Goal: Find contact information: Find contact information

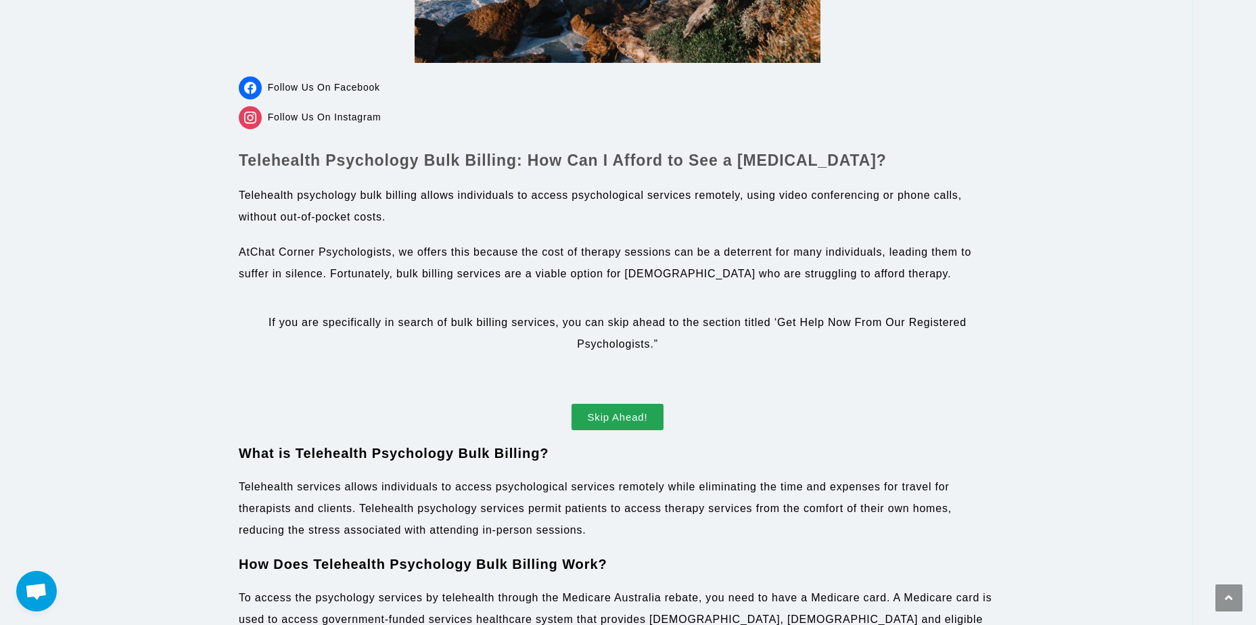
scroll to position [609, 0]
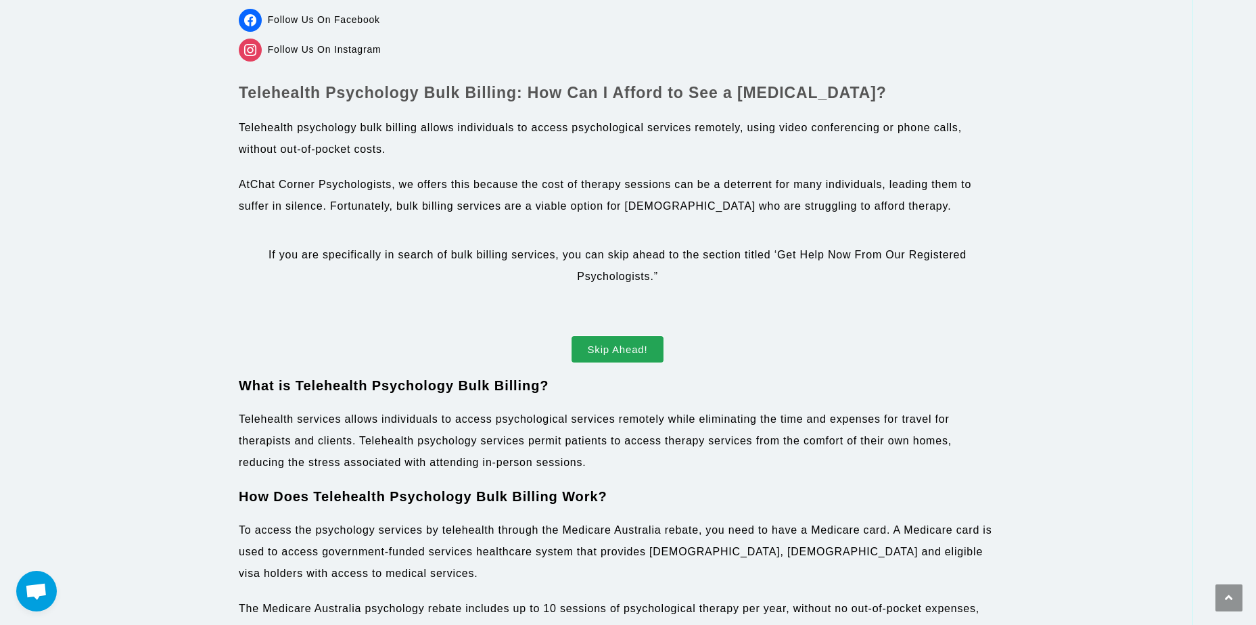
click at [625, 352] on span "Skip Ahead!" at bounding box center [618, 349] width 60 height 10
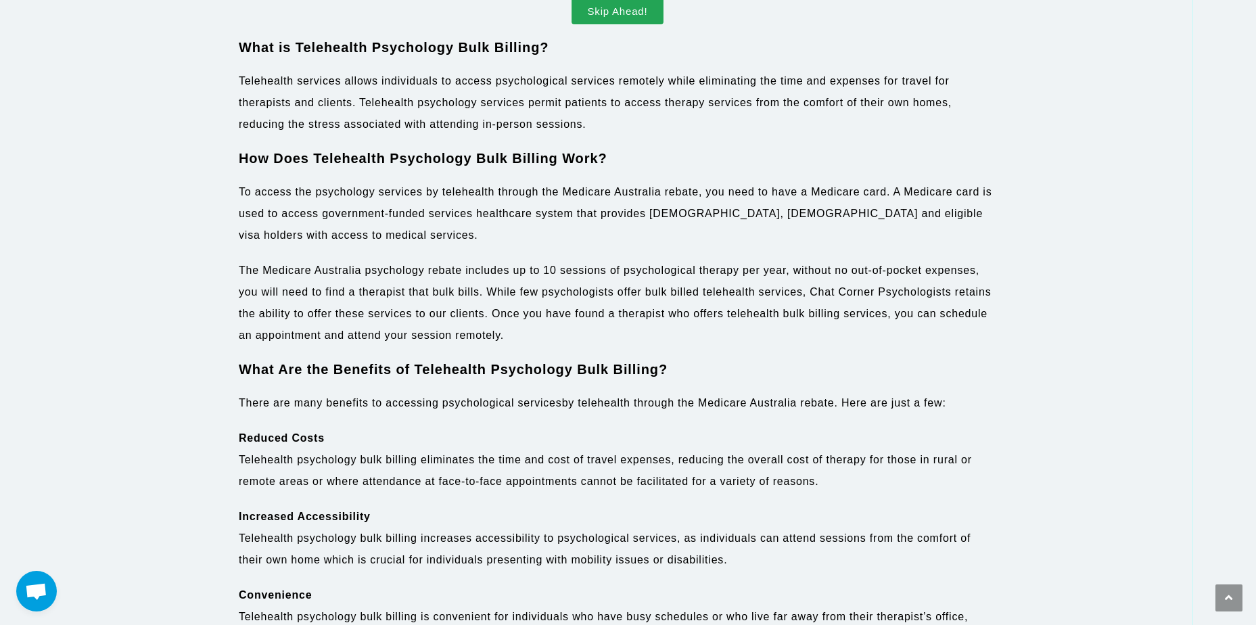
scroll to position [744, 0]
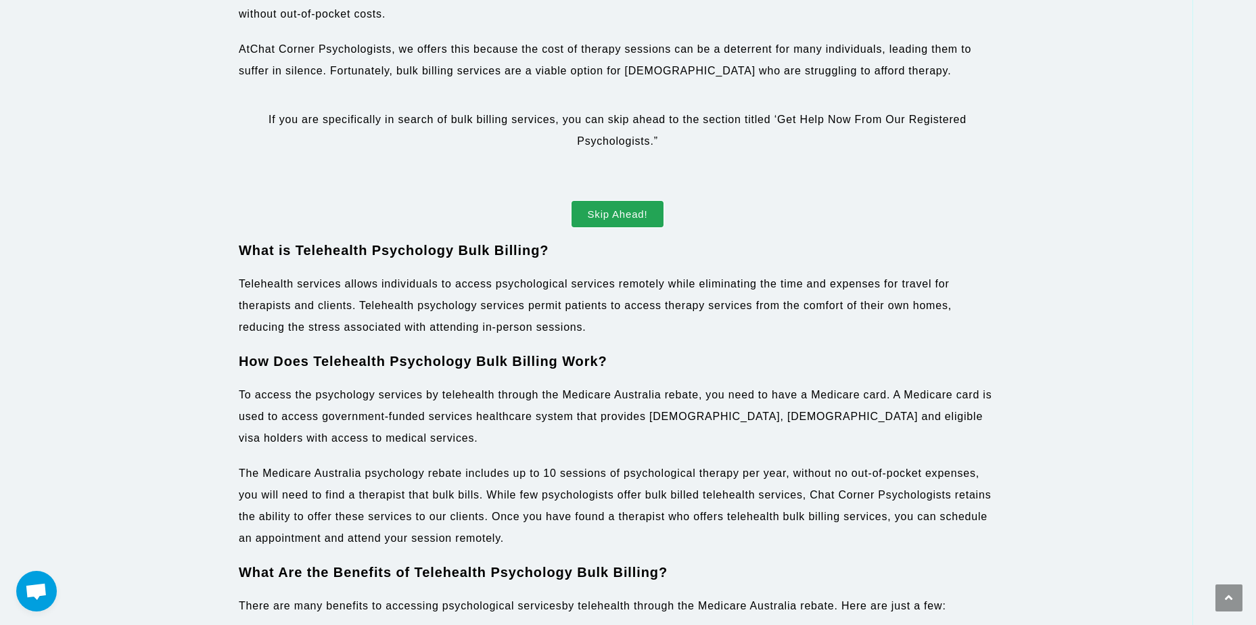
click at [645, 218] on span "Skip Ahead!" at bounding box center [618, 214] width 60 height 10
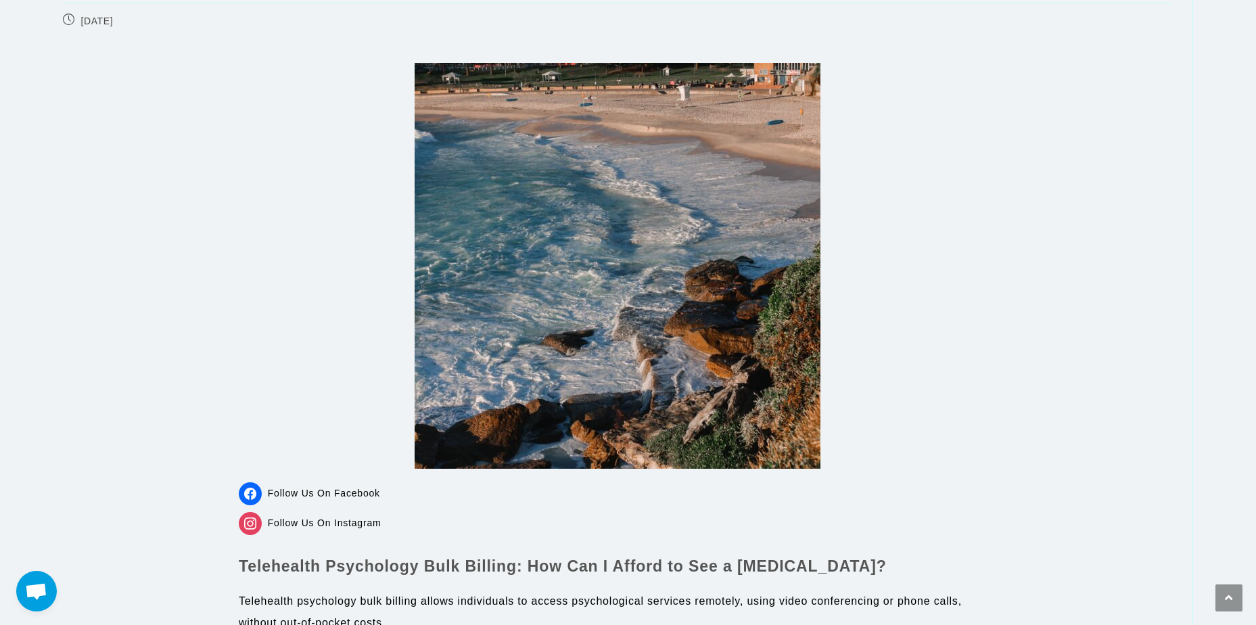
scroll to position [0, 0]
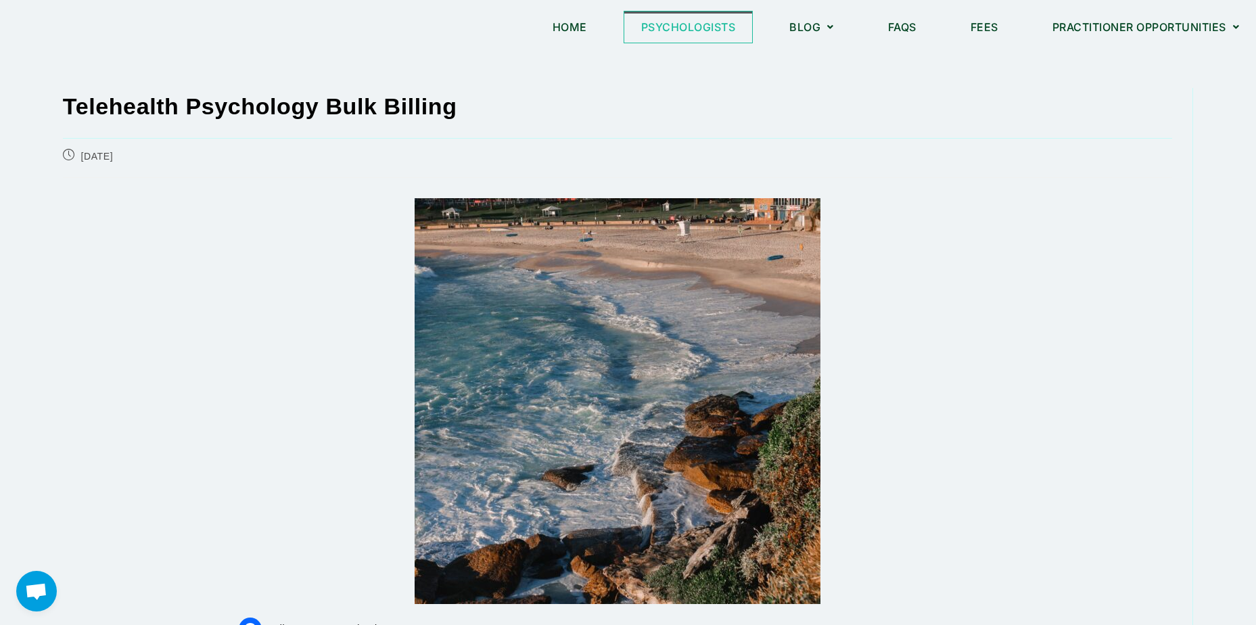
click at [679, 33] on link "Psychologists" at bounding box center [688, 26] width 128 height 31
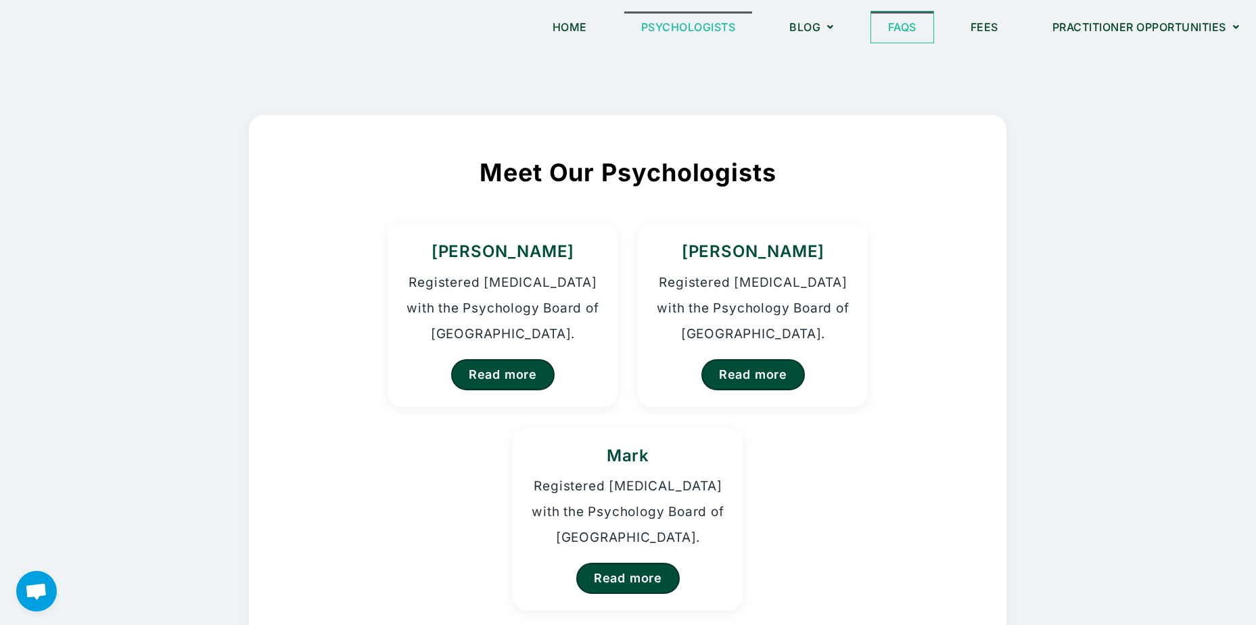
click at [885, 23] on link "FAQs" at bounding box center [902, 26] width 62 height 31
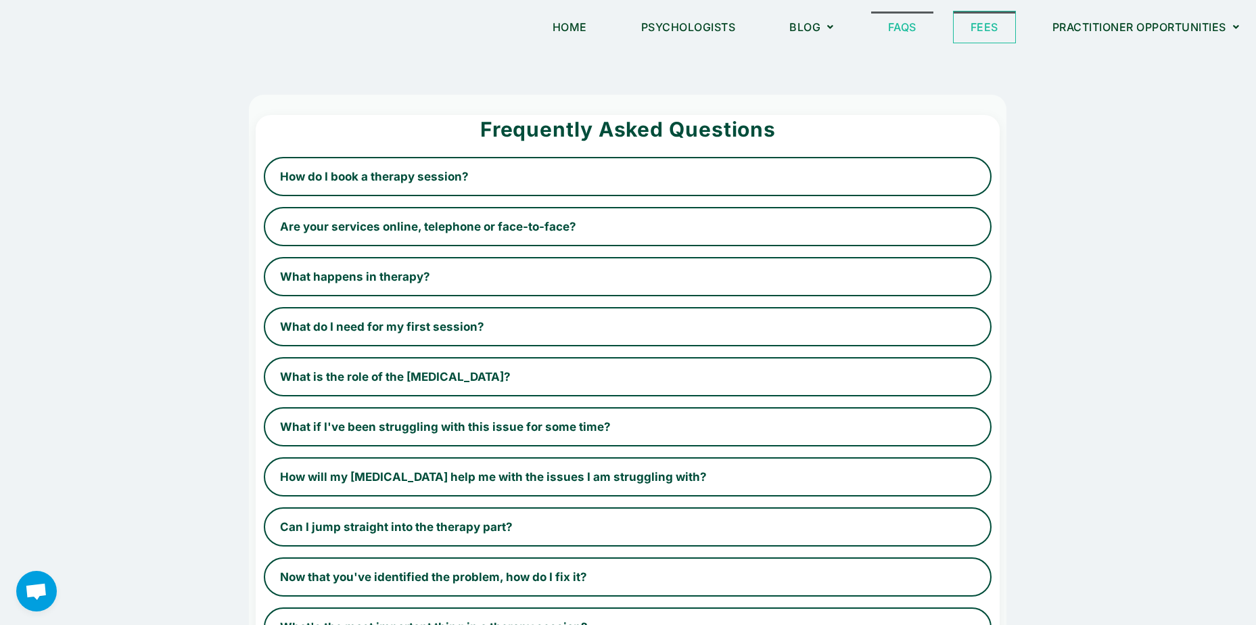
click at [987, 30] on link "Fees" at bounding box center [984, 26] width 62 height 31
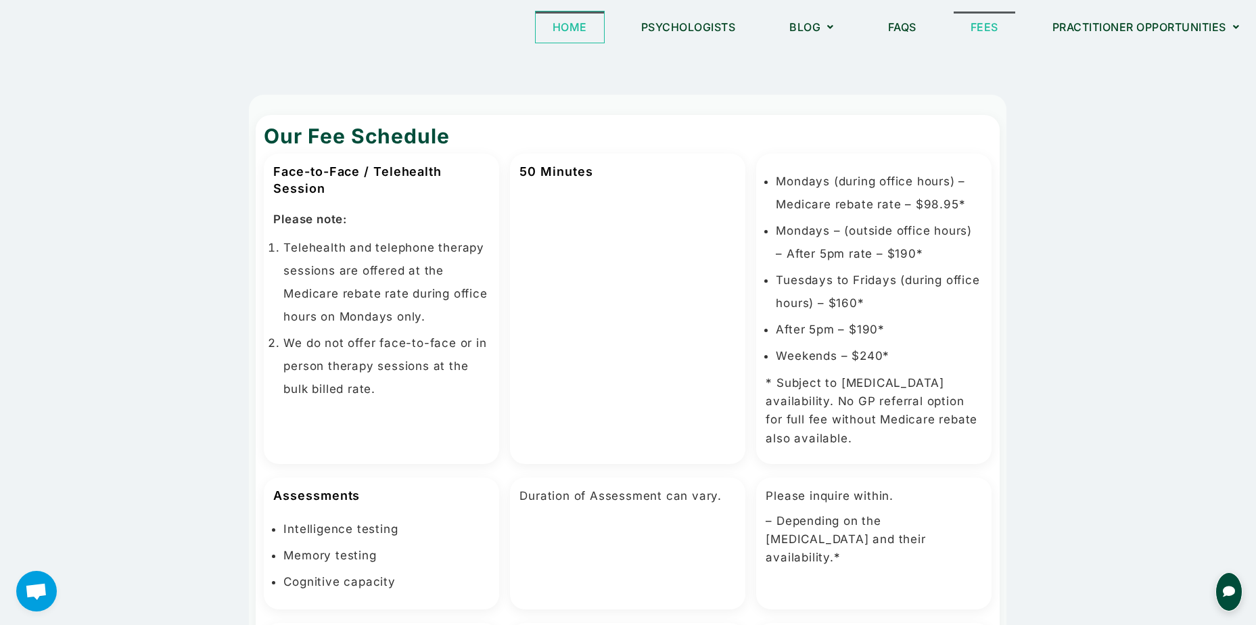
click at [560, 26] on link "Home" at bounding box center [570, 26] width 68 height 31
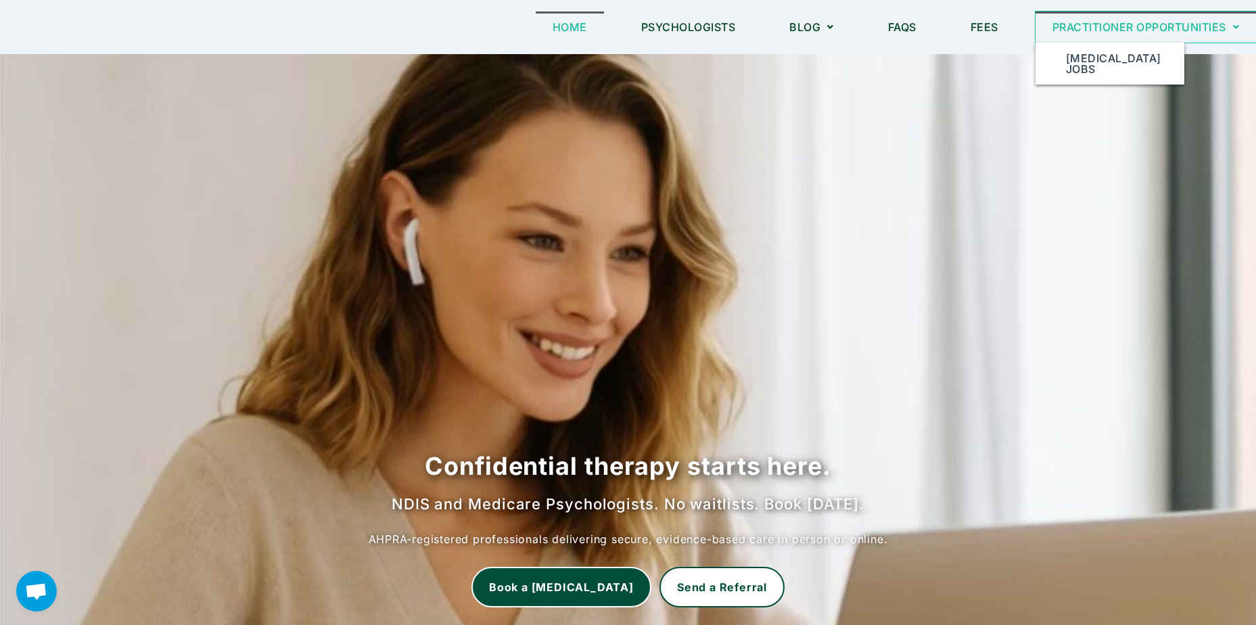
click at [1116, 22] on link "Practitioner Opportunities" at bounding box center [1145, 26] width 221 height 31
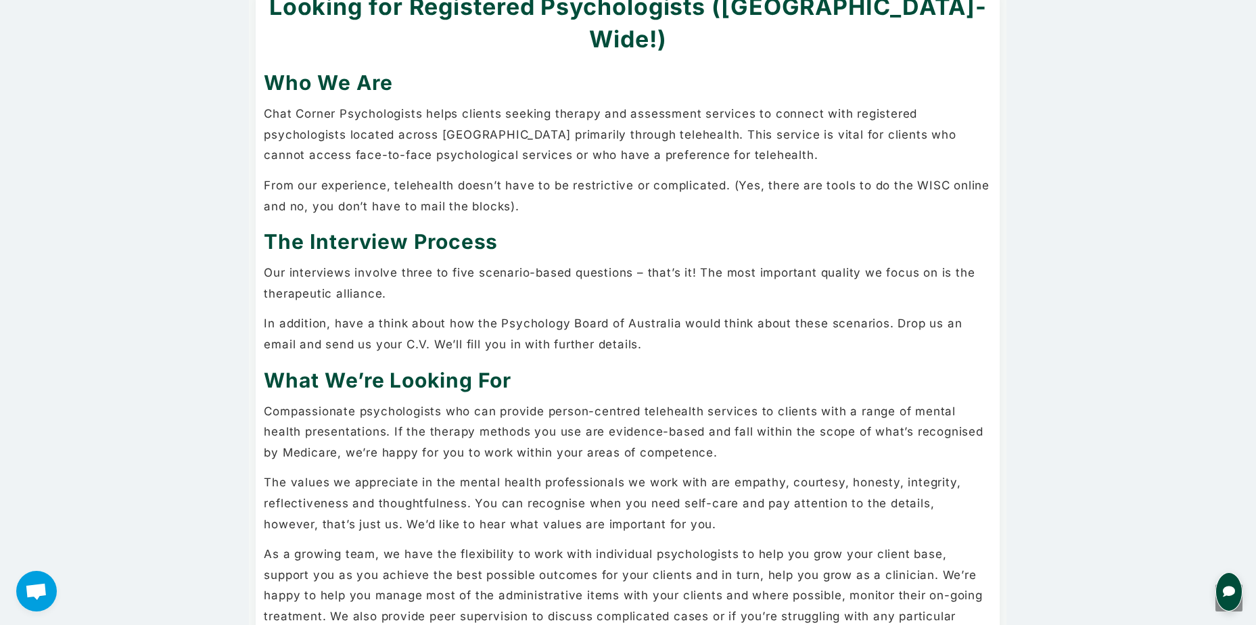
scroll to position [203, 0]
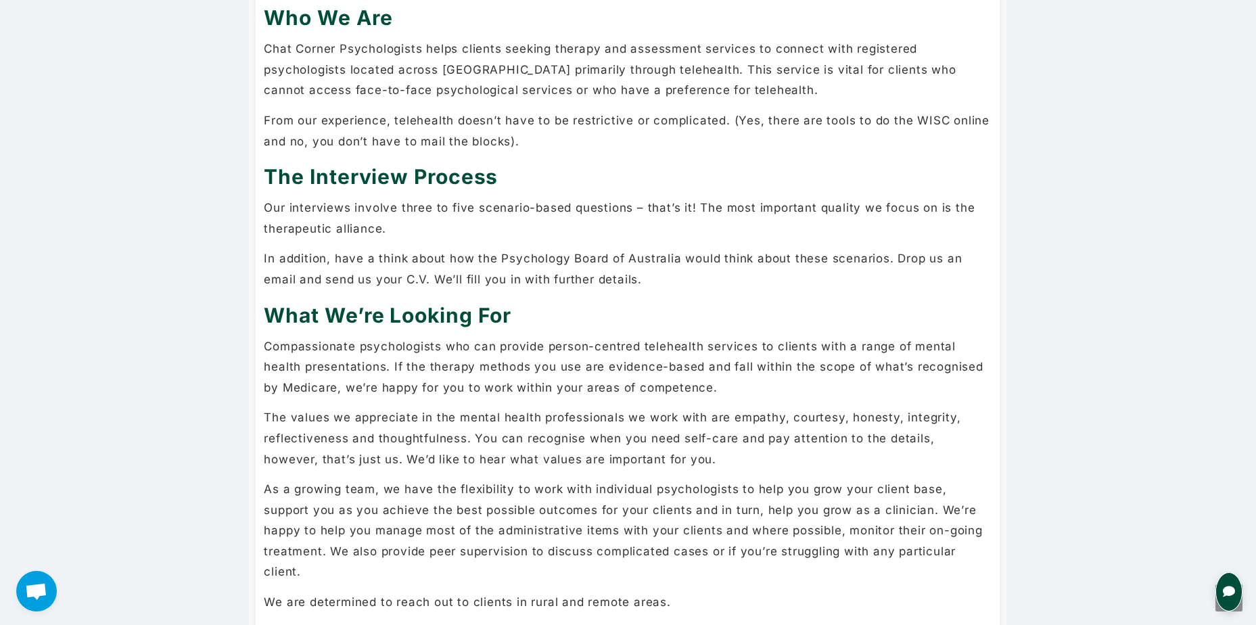
click at [1223, 599] on button "Open chat for queries" at bounding box center [1228, 591] width 27 height 39
click at [1235, 596] on button "Open chat for queries" at bounding box center [1228, 591] width 27 height 39
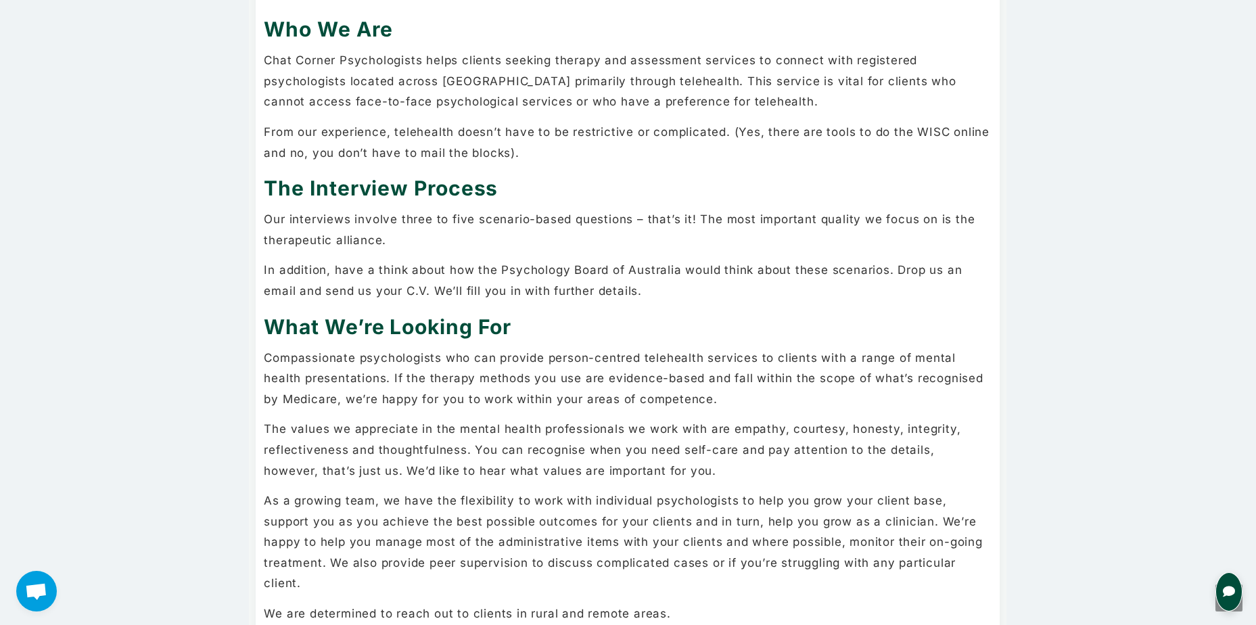
scroll to position [0, 0]
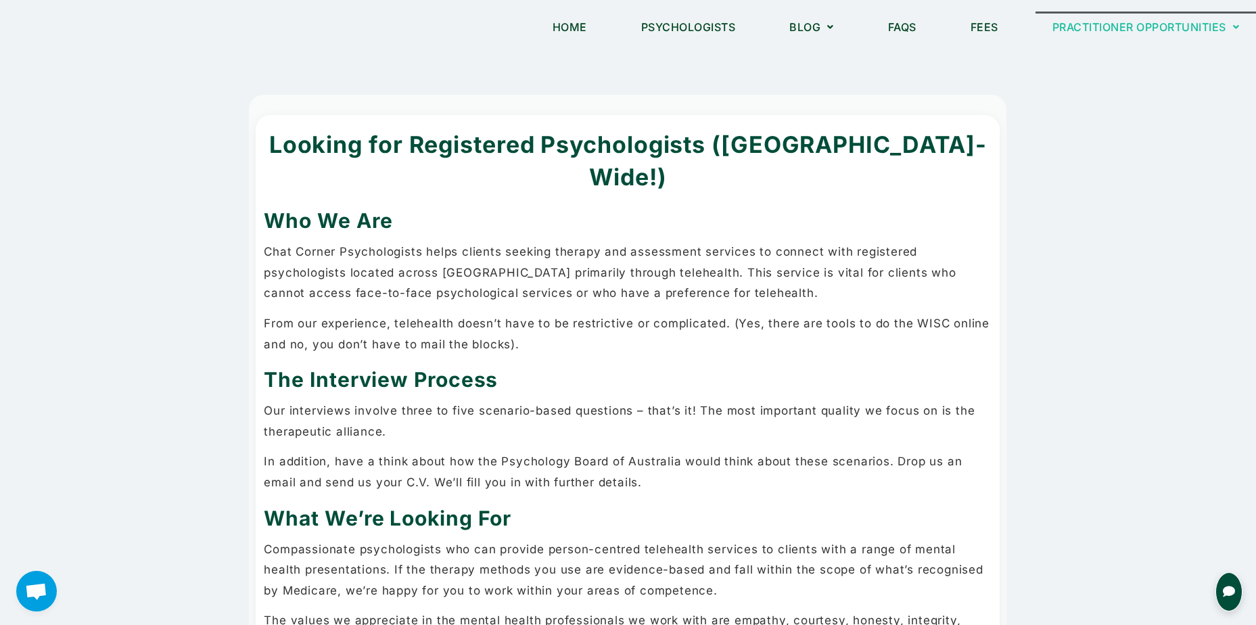
click at [1226, 592] on icon "Open chat for queries" at bounding box center [1229, 591] width 12 height 12
click at [968, 35] on link "Fees" at bounding box center [984, 26] width 62 height 31
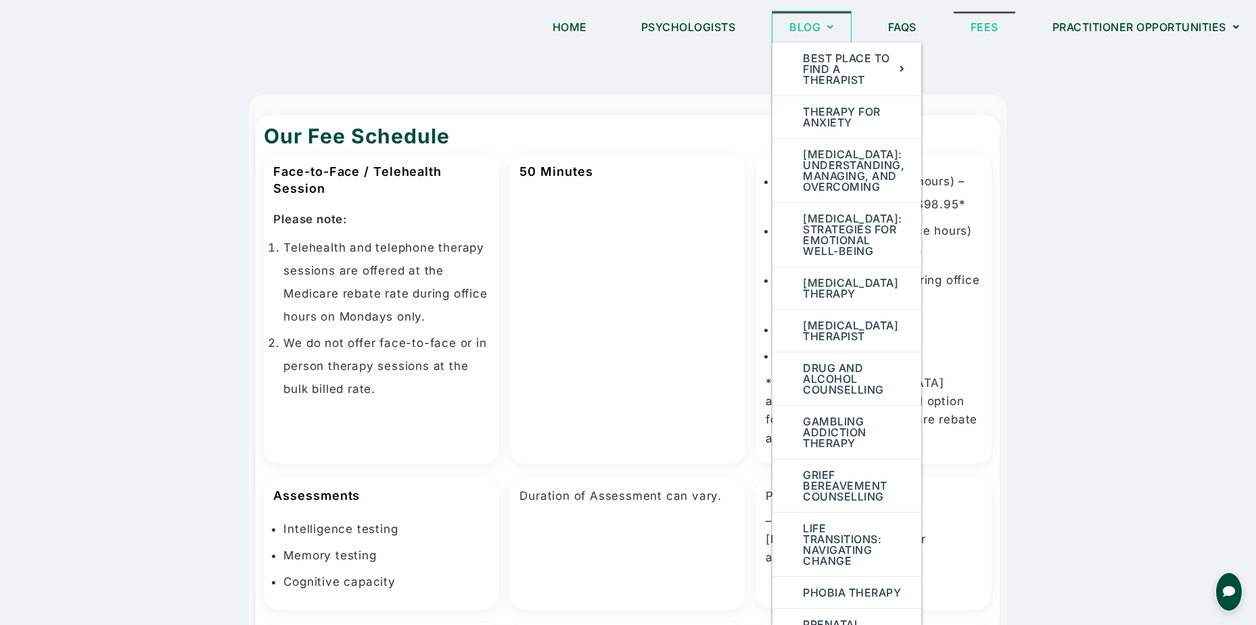
click at [803, 30] on link "Blog" at bounding box center [811, 26] width 78 height 31
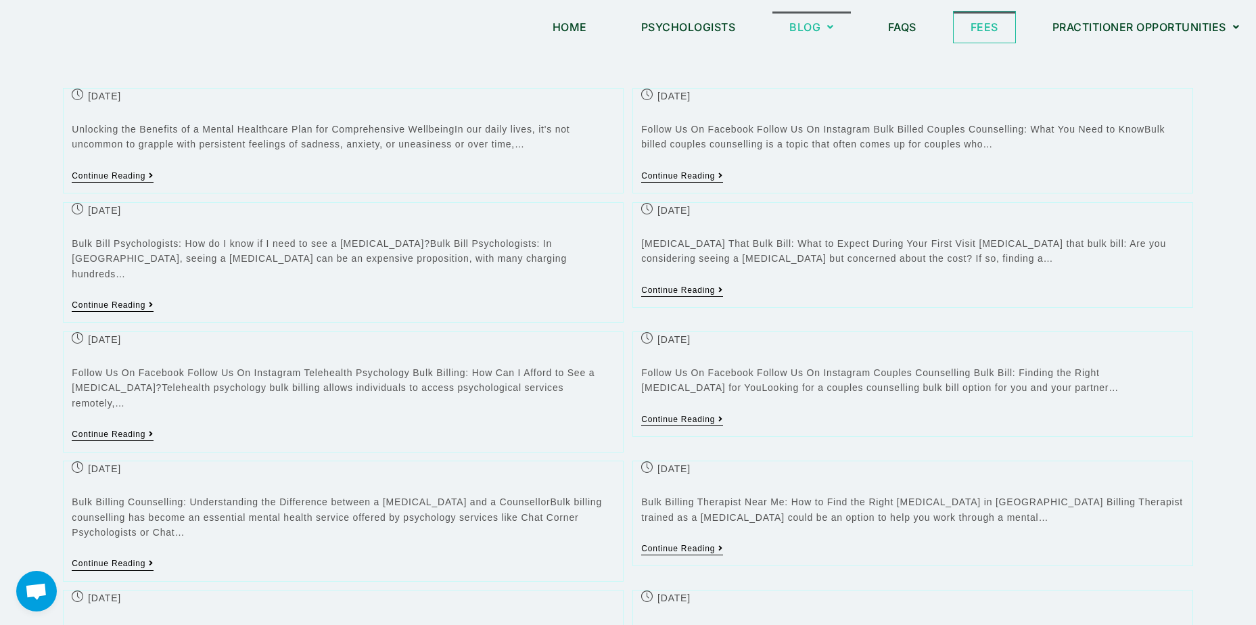
click at [991, 19] on link "Fees" at bounding box center [984, 26] width 62 height 31
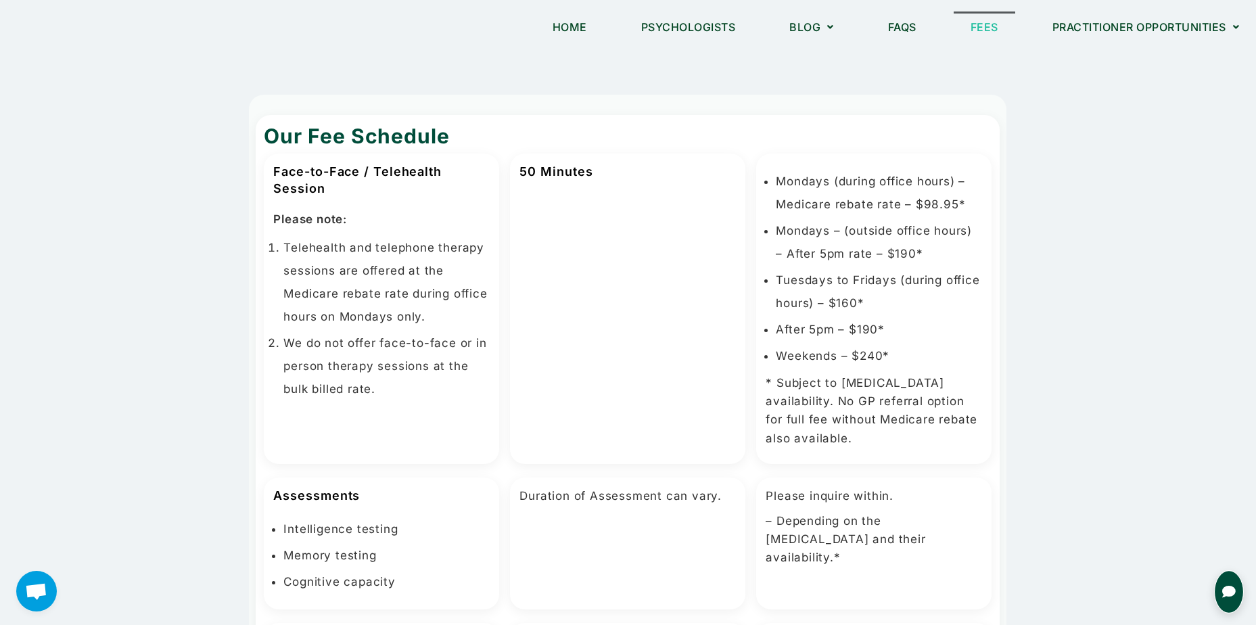
click at [1230, 596] on icon "Open chat for queries" at bounding box center [1229, 591] width 14 height 14
click at [1217, 553] on div "Contact us for any queries about our services!" at bounding box center [1104, 553] width 275 height 35
click at [1228, 598] on button "Open chat for queries" at bounding box center [1229, 591] width 30 height 43
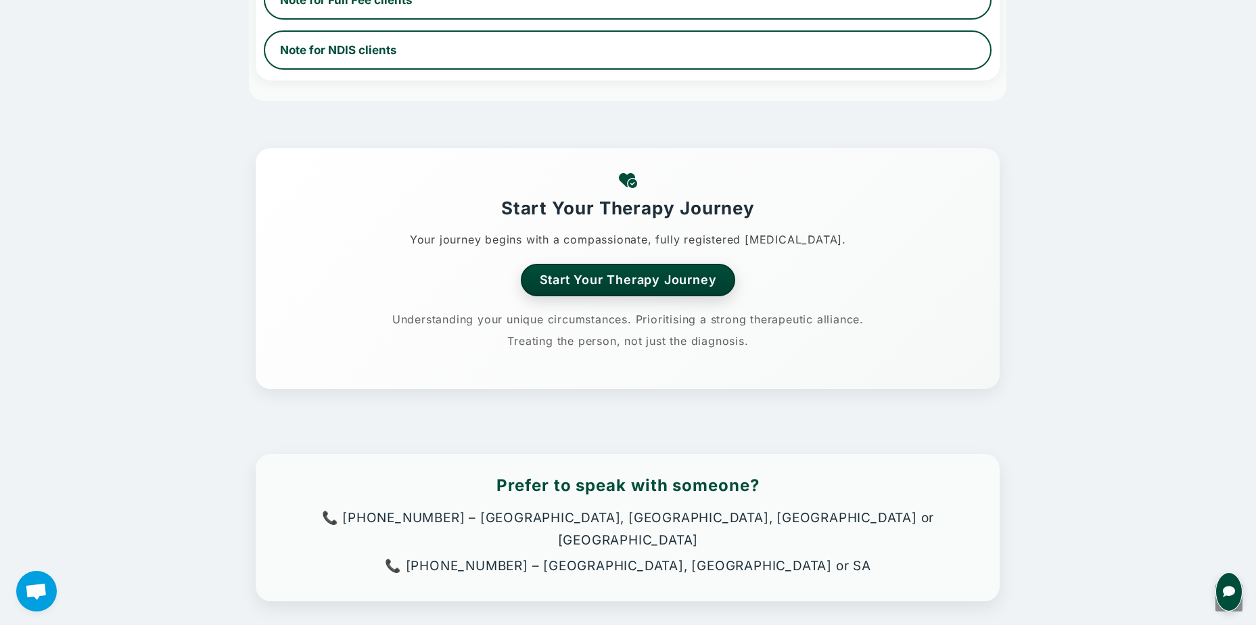
scroll to position [1185, 0]
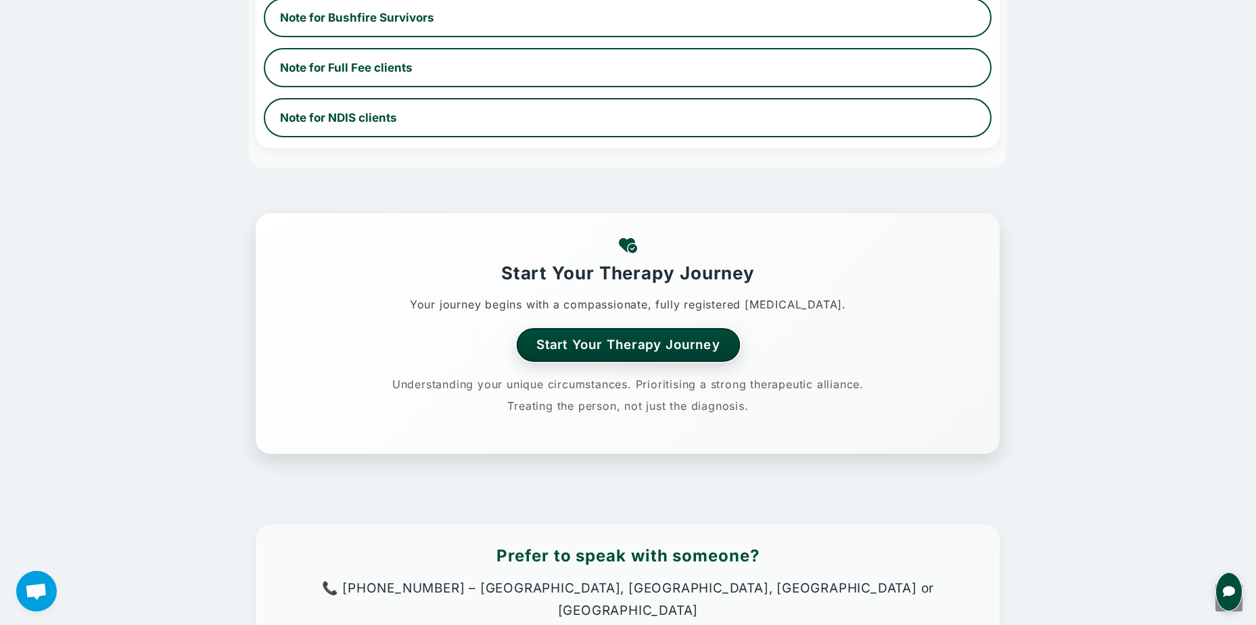
click at [667, 355] on link "Start Your Therapy Journey" at bounding box center [628, 344] width 224 height 33
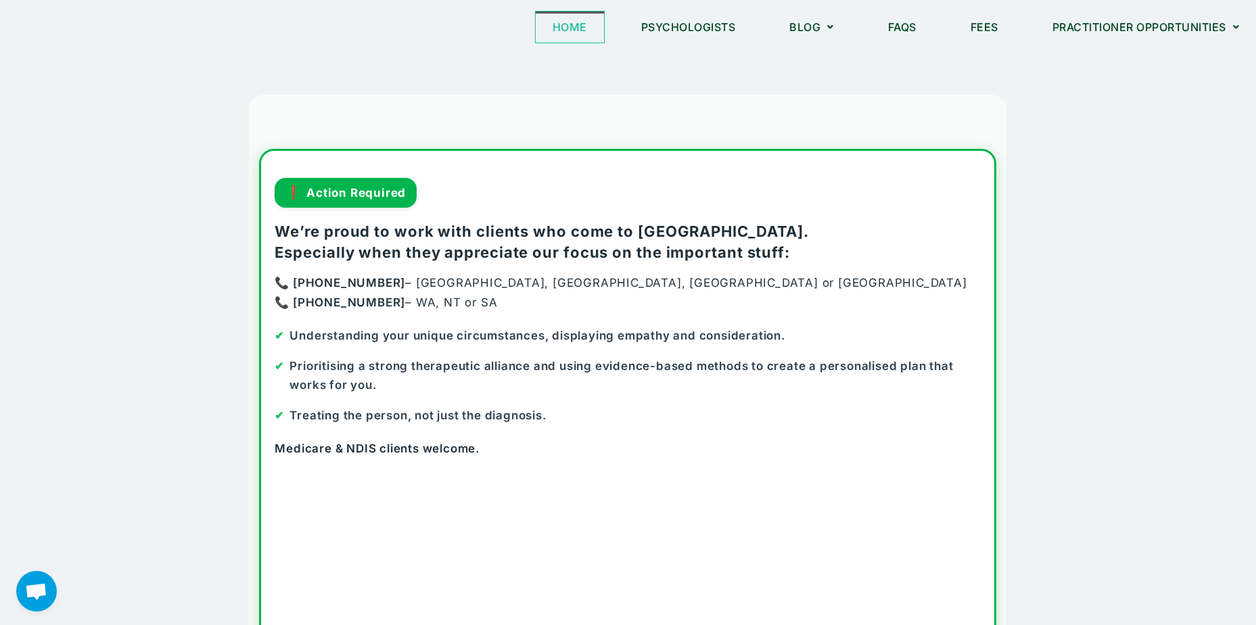
click at [568, 31] on link "Home" at bounding box center [570, 26] width 68 height 31
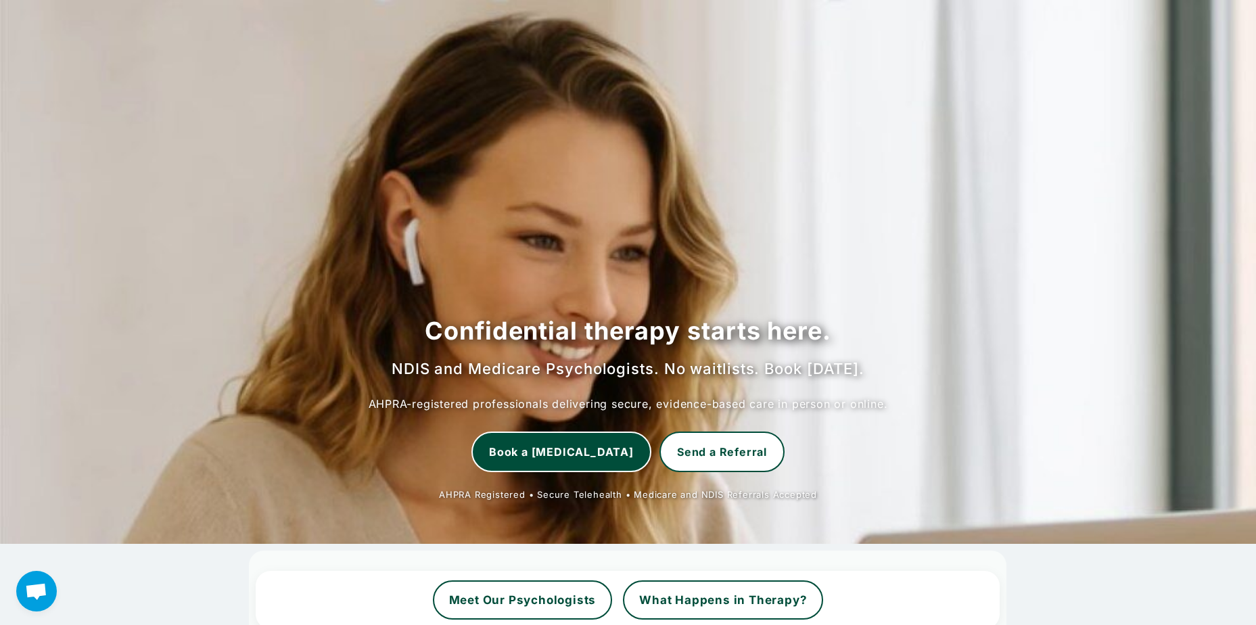
scroll to position [203, 0]
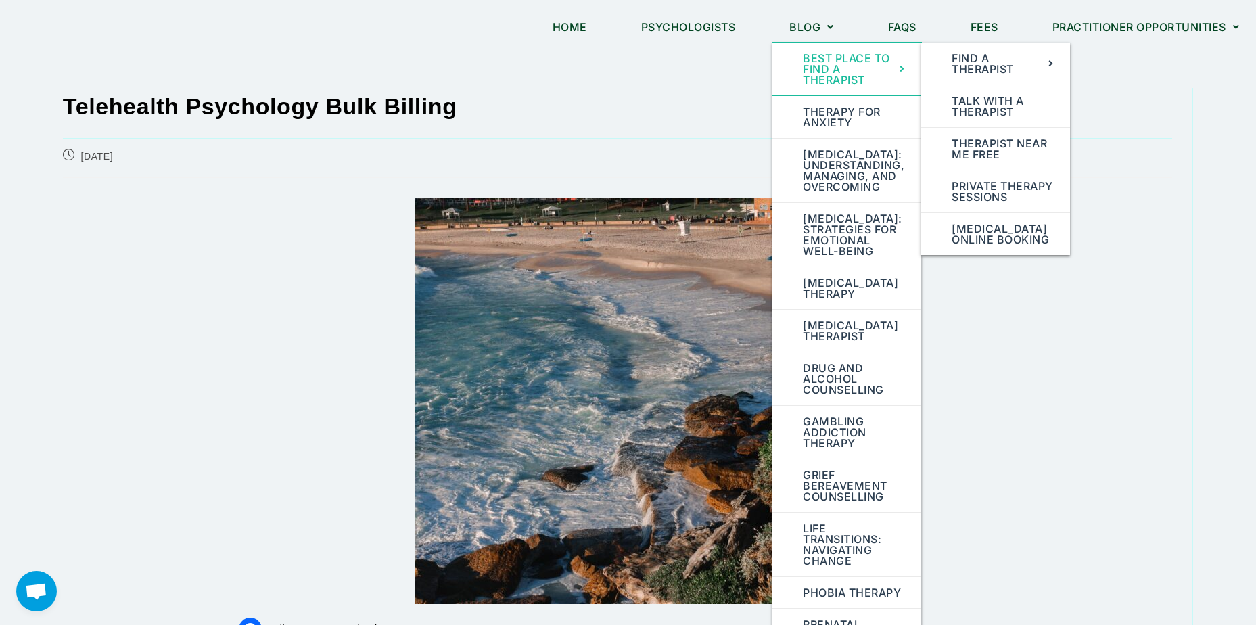
click at [891, 66] on link "Best Place to Find a Therapist" at bounding box center [846, 69] width 149 height 53
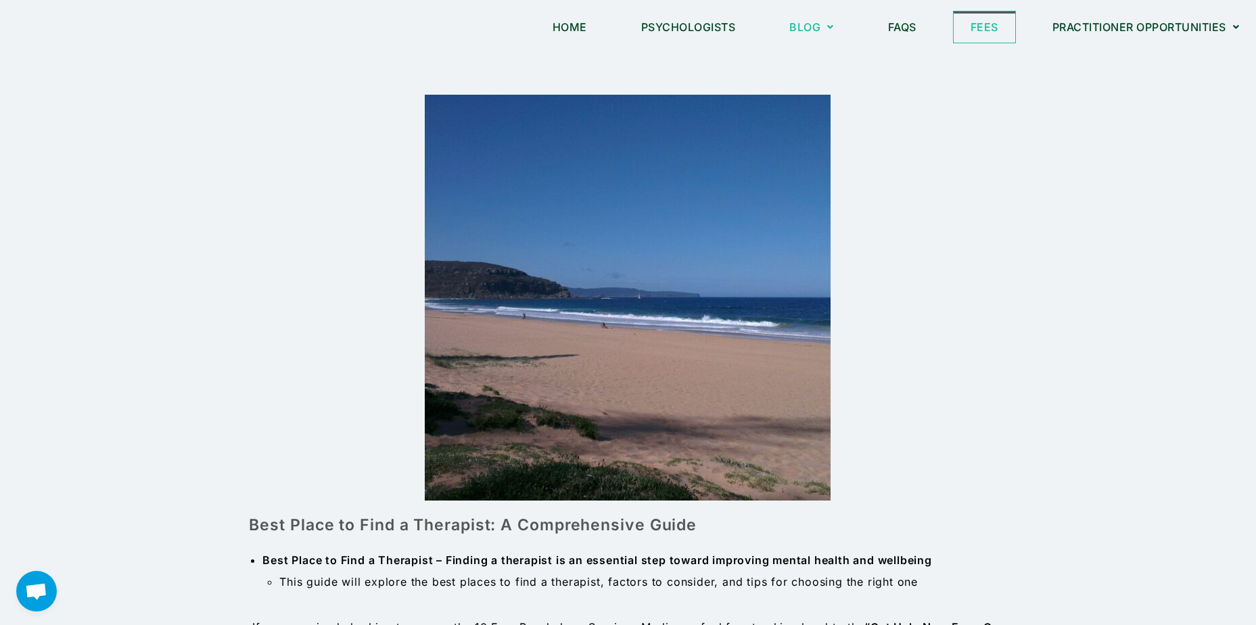
click at [970, 38] on link "Fees" at bounding box center [984, 26] width 62 height 31
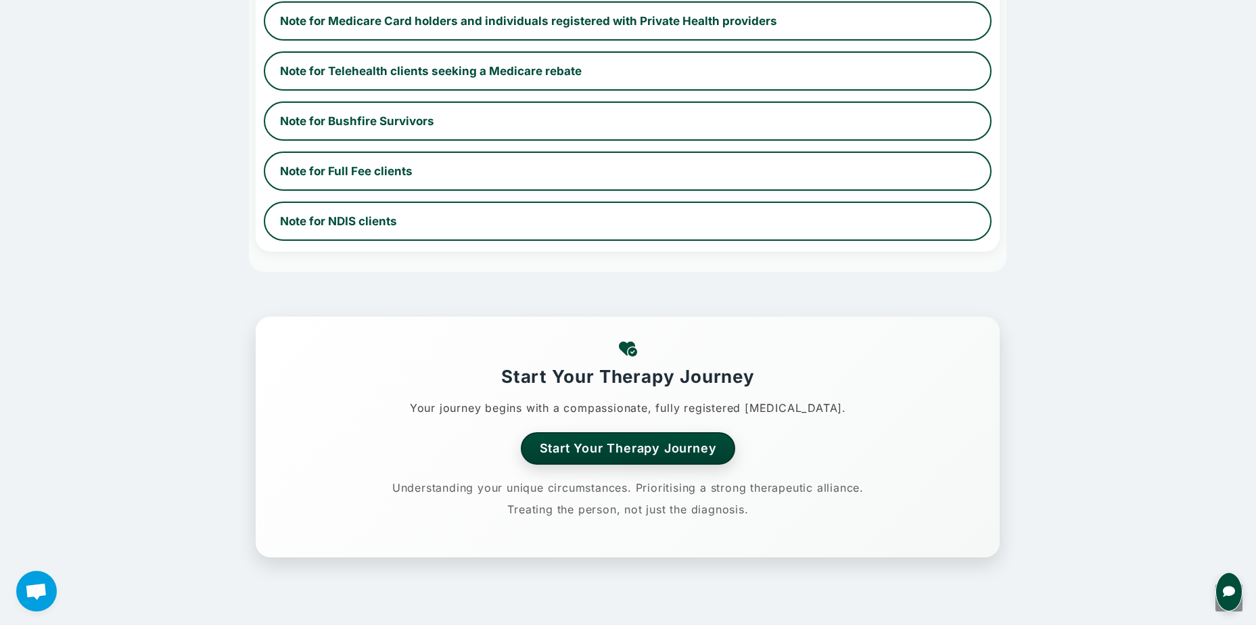
scroll to position [1217, 0]
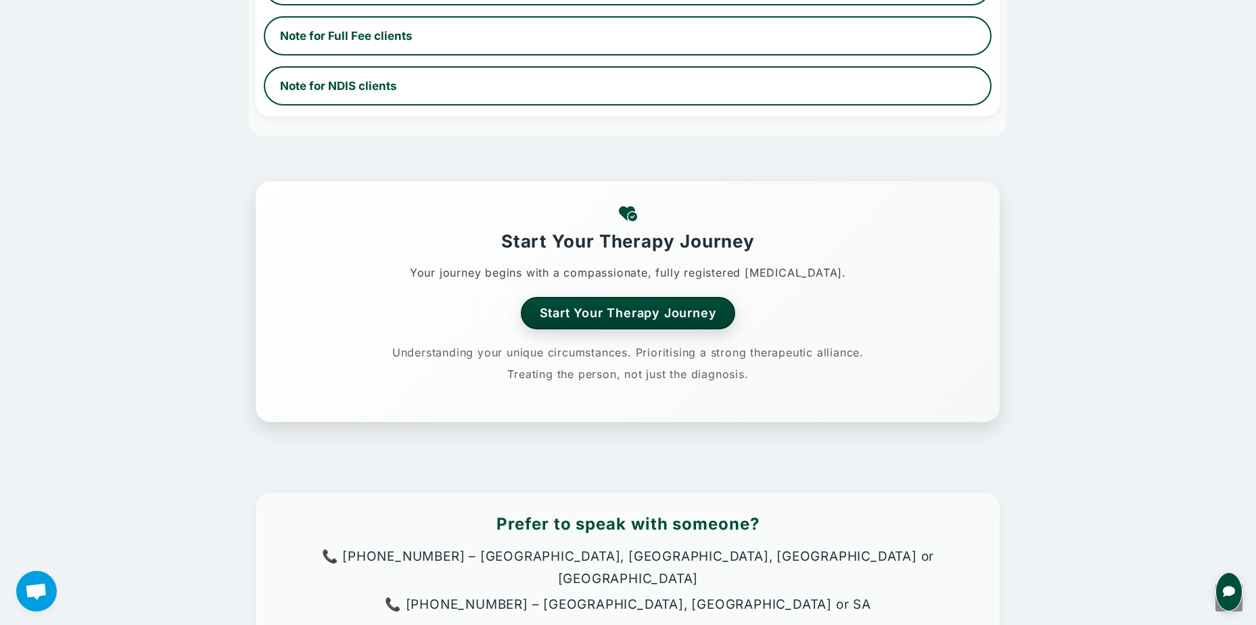
click at [717, 331] on section "Start Your Therapy Journey Your journey begins with a compassionate, fully regi…" at bounding box center [628, 301] width 744 height 241
click at [709, 312] on link "Start Your Therapy Journey" at bounding box center [628, 312] width 224 height 33
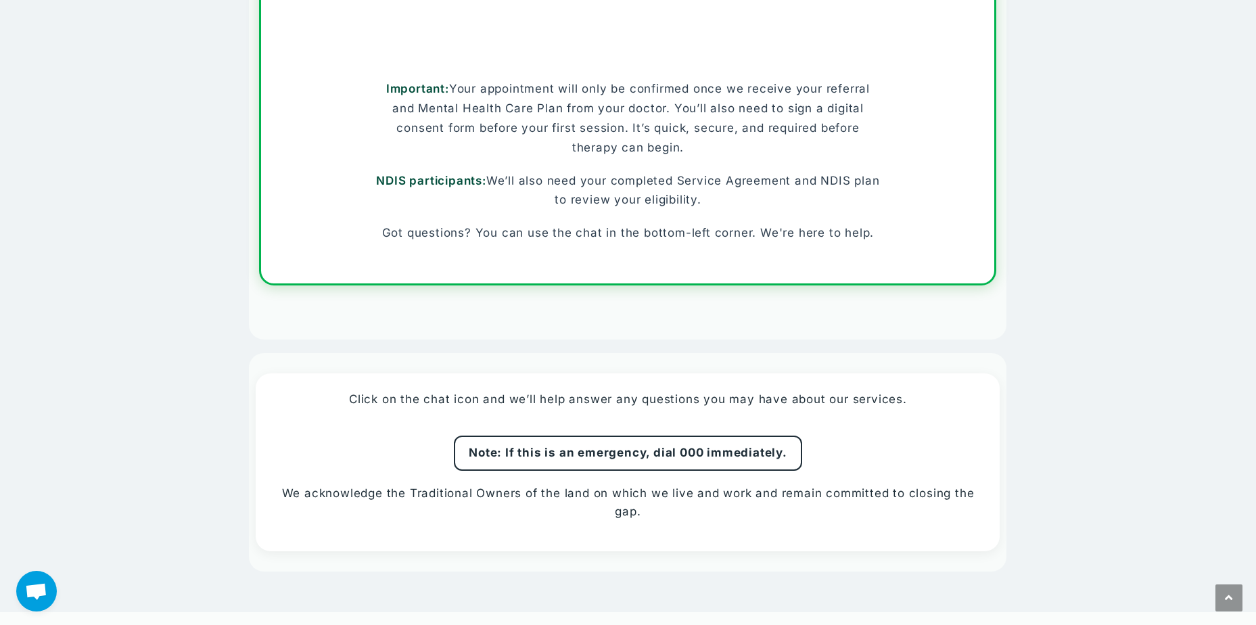
scroll to position [1003, 0]
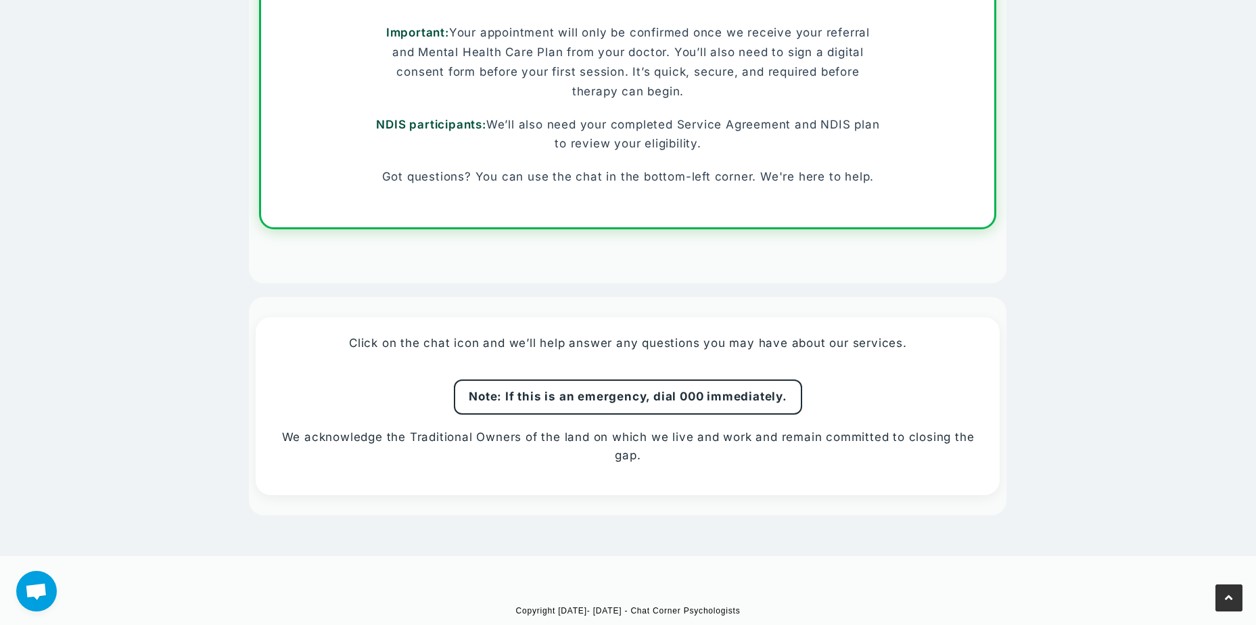
click at [1223, 595] on link "Scroll to the top of the page" at bounding box center [1228, 597] width 27 height 27
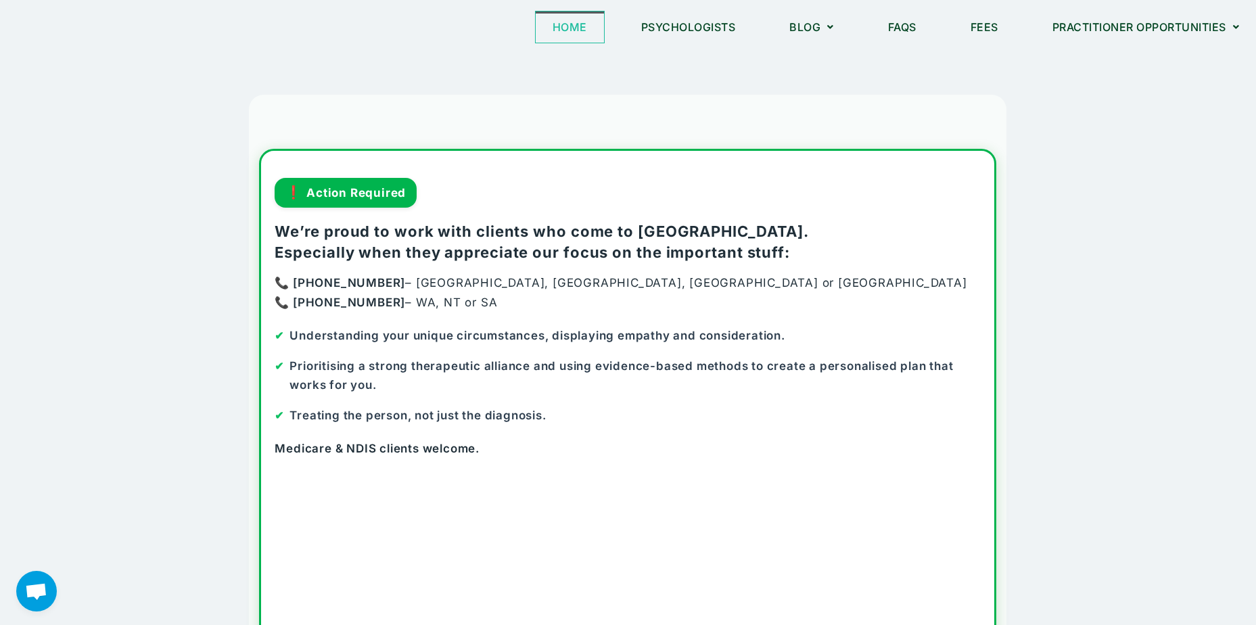
click at [567, 28] on link "Home" at bounding box center [570, 26] width 68 height 31
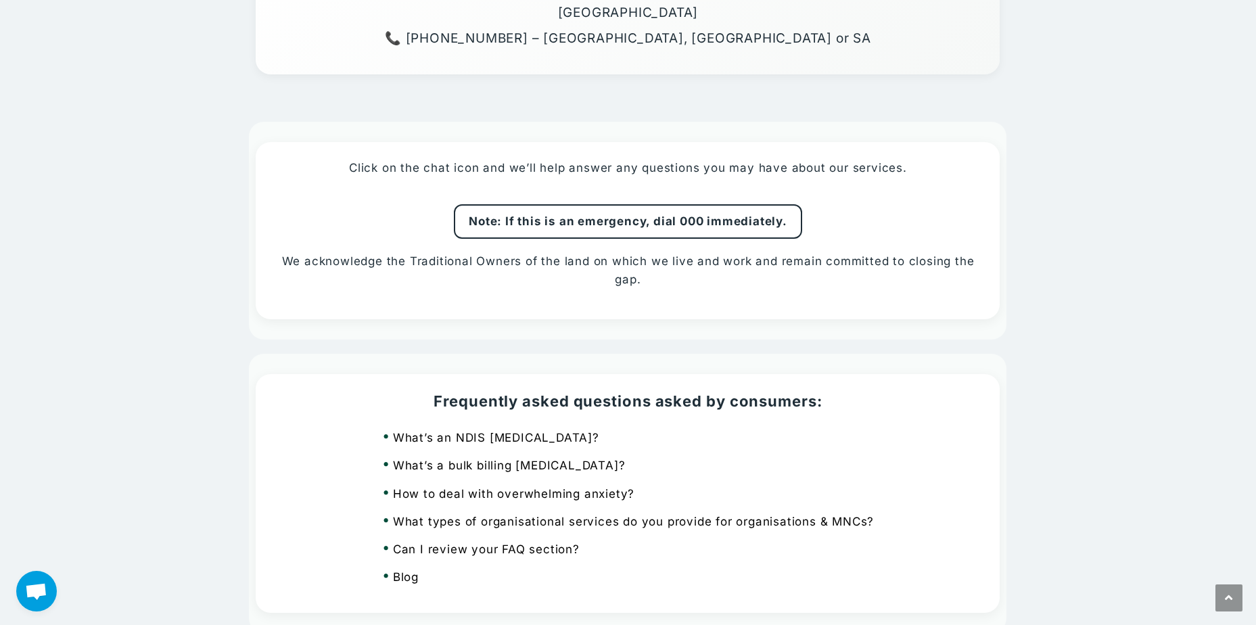
scroll to position [3681, 0]
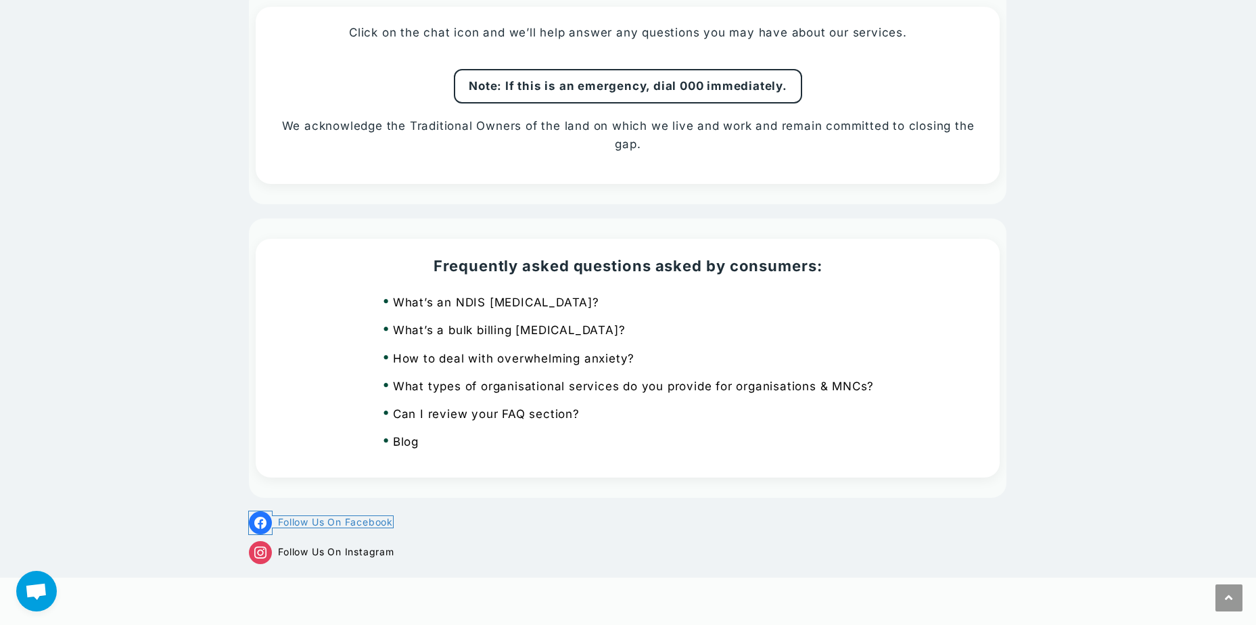
click at [320, 516] on span "Follow Us On Facebook" at bounding box center [335, 521] width 115 height 11
click at [26, 600] on span "Open chat" at bounding box center [36, 592] width 22 height 19
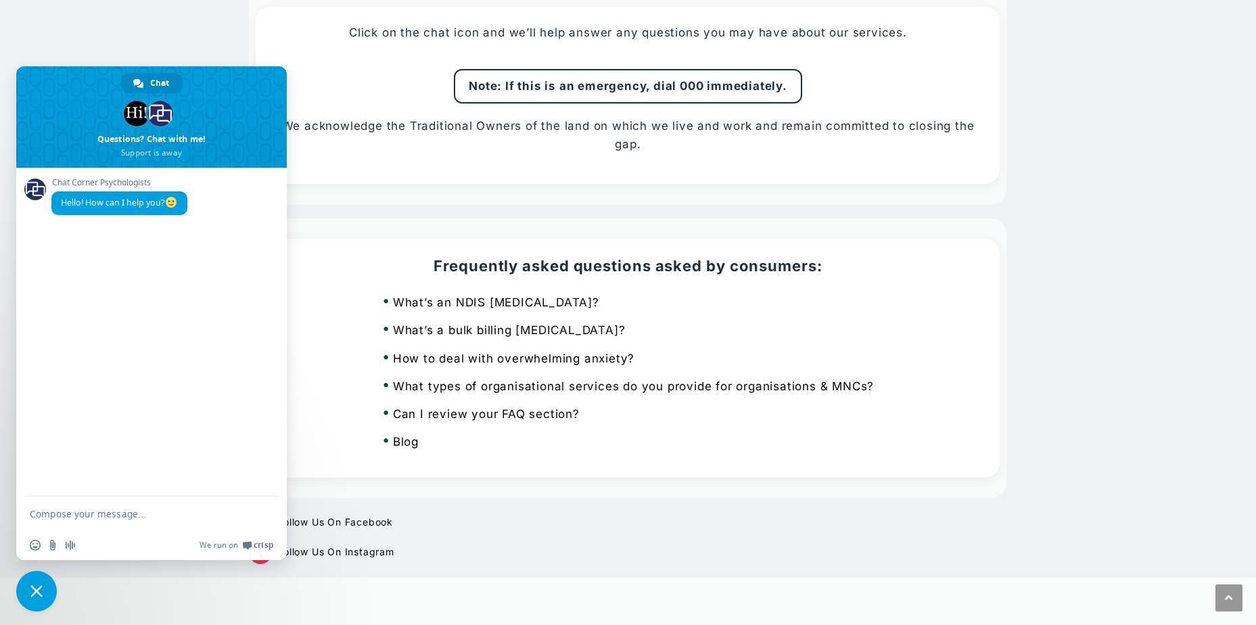
click at [141, 513] on textarea "Compose your message..." at bounding box center [137, 514] width 214 height 12
type textarea "Hi there- for the clinic owner- is there an email address I can email to them d…"
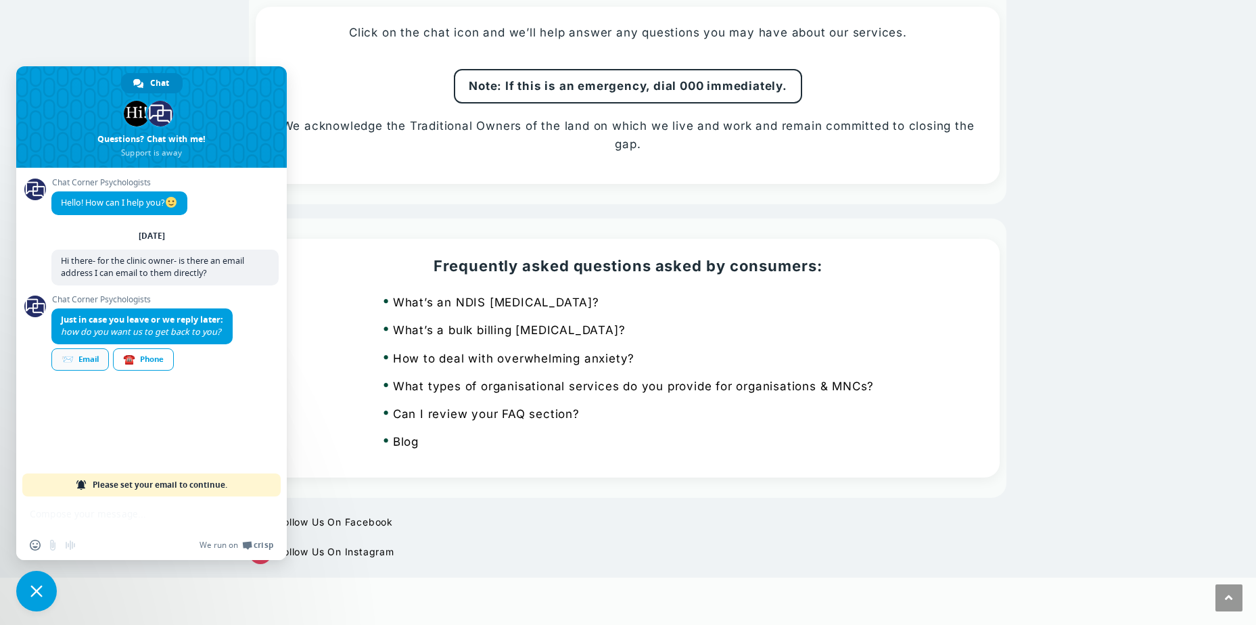
click at [75, 358] on div "📨 Email" at bounding box center [79, 359] width 57 height 22
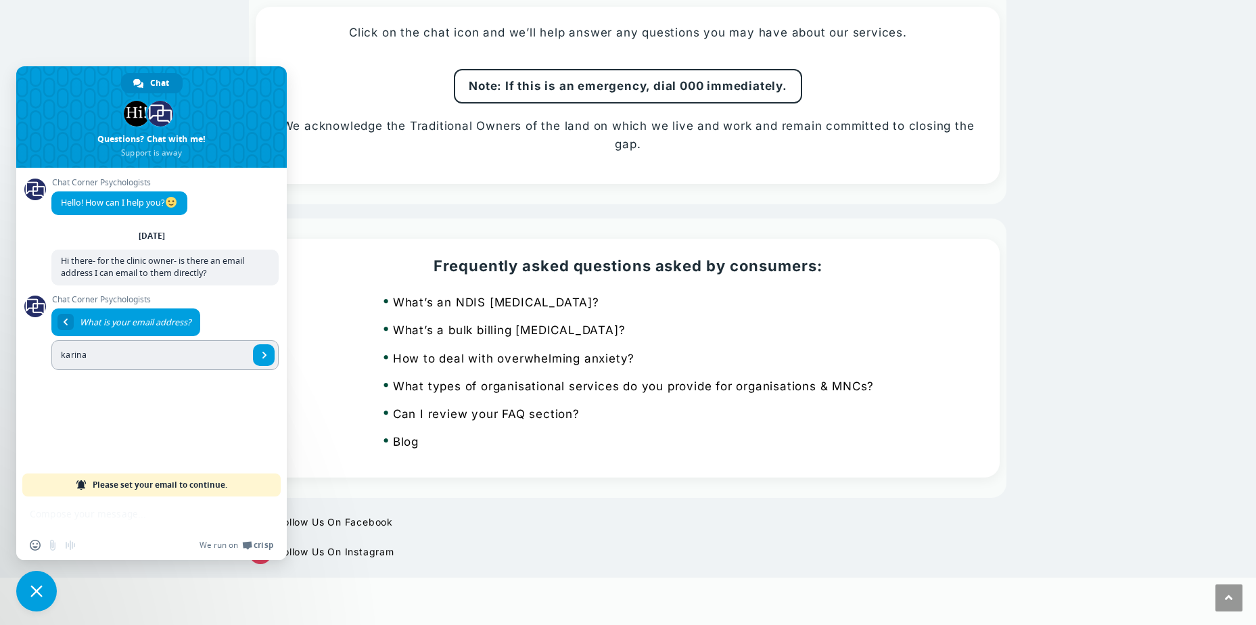
type input "Karina.JOHNSON@qed.qld.gov.au"
click at [271, 353] on span "Send" at bounding box center [264, 355] width 22 height 22
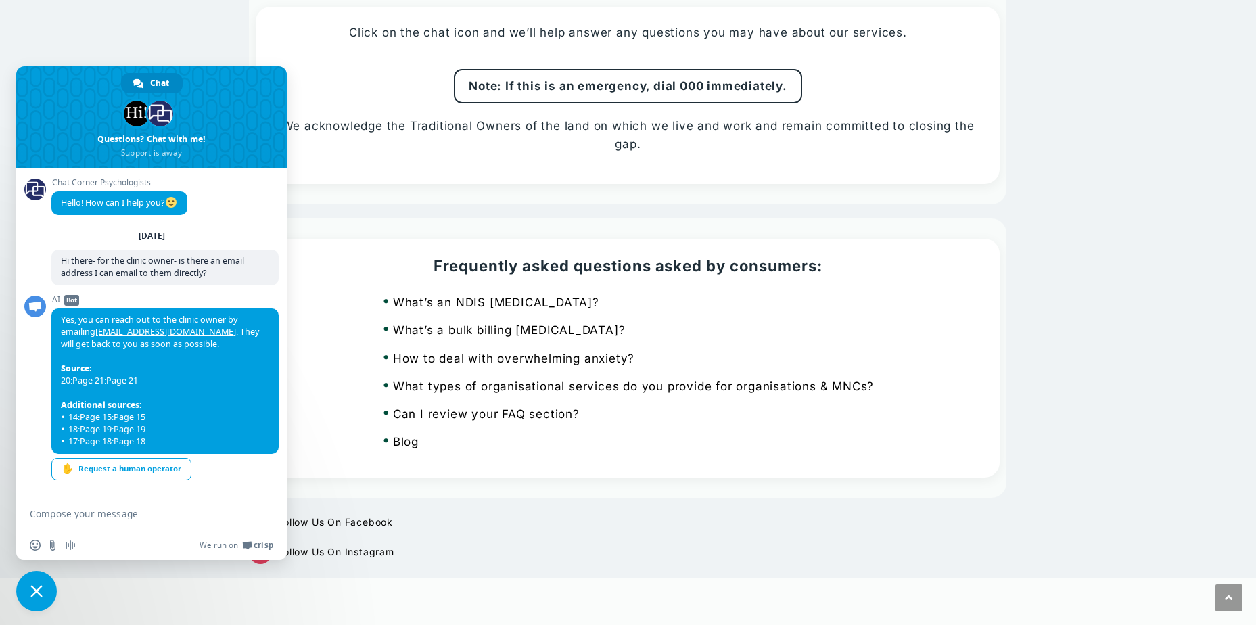
scroll to position [2, 0]
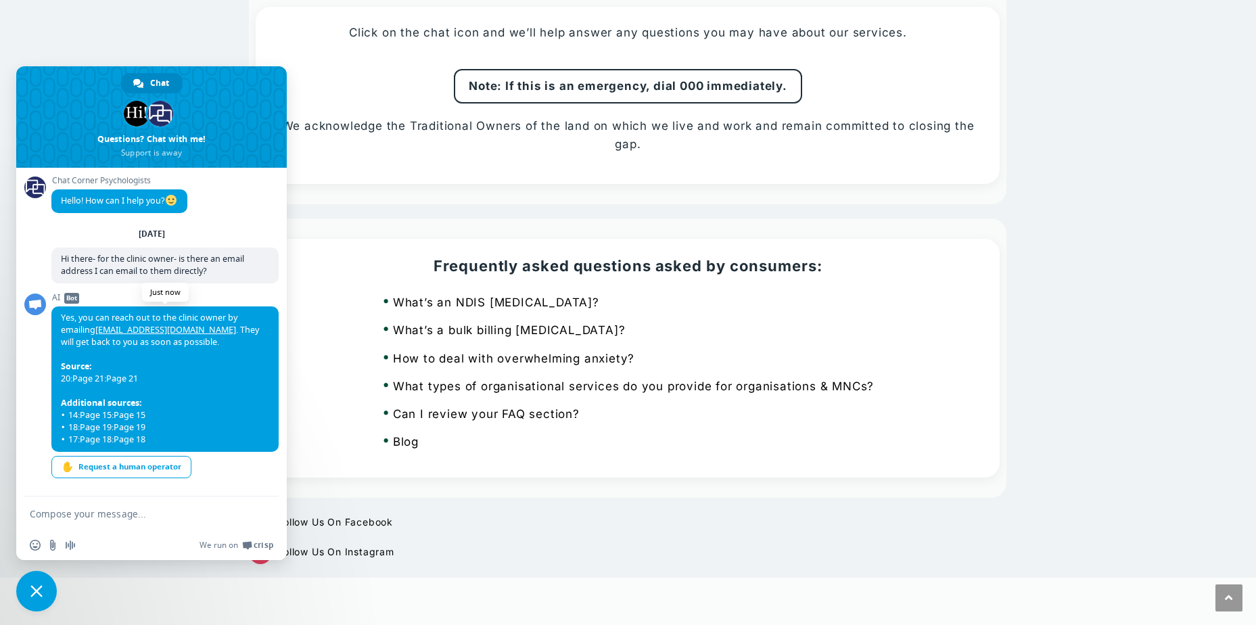
click at [173, 324] on link "[EMAIL_ADDRESS][DOMAIN_NAME]" at bounding box center [165, 329] width 141 height 11
click at [173, 331] on link "[EMAIL_ADDRESS][DOMAIN_NAME]" at bounding box center [165, 329] width 141 height 11
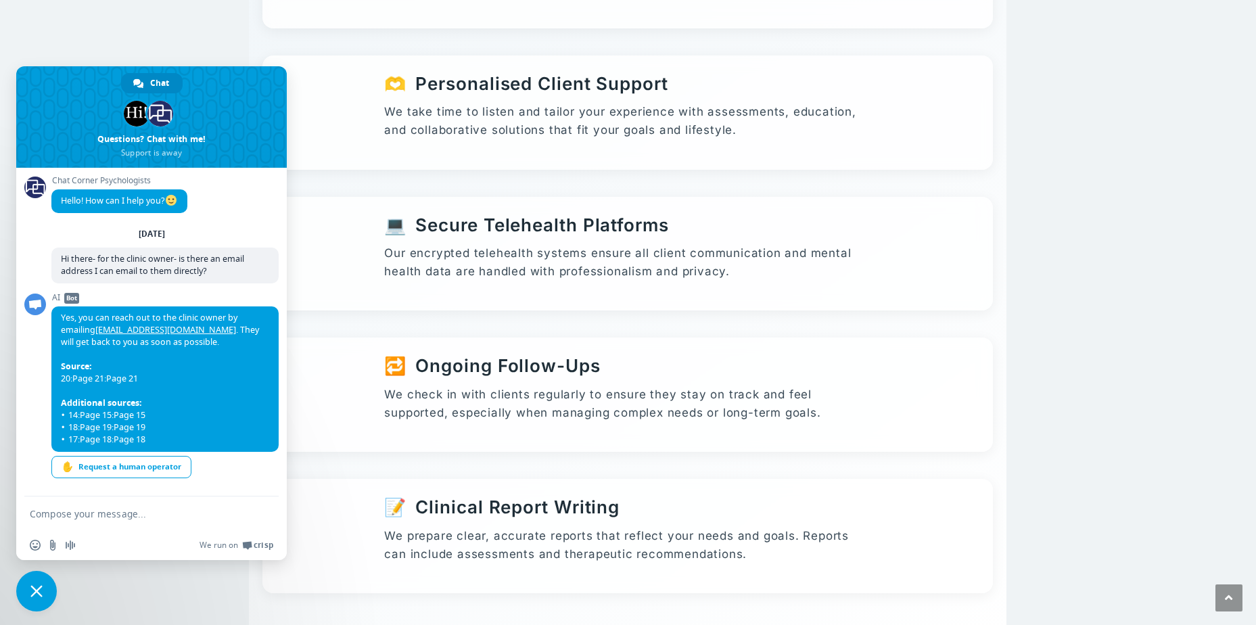
scroll to position [1923, 0]
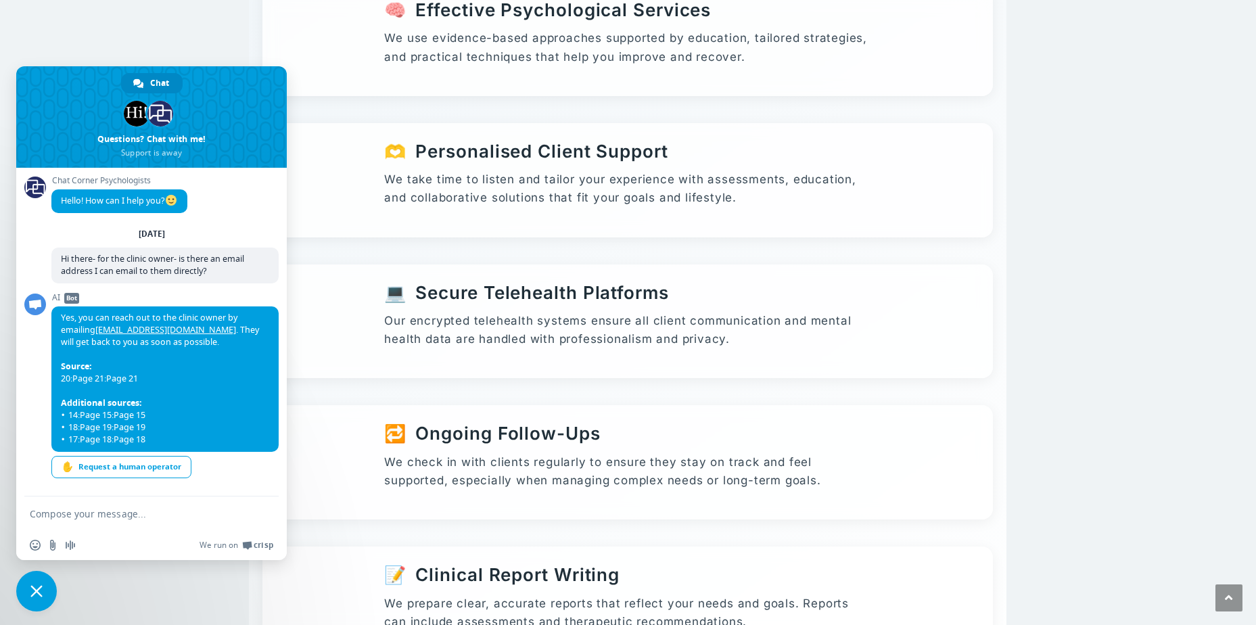
click at [123, 592] on section "What You Can Expect 🔒 Confidential Therapy Sessions We prioritise privacy. Your…" at bounding box center [628, 233] width 1130 height 1006
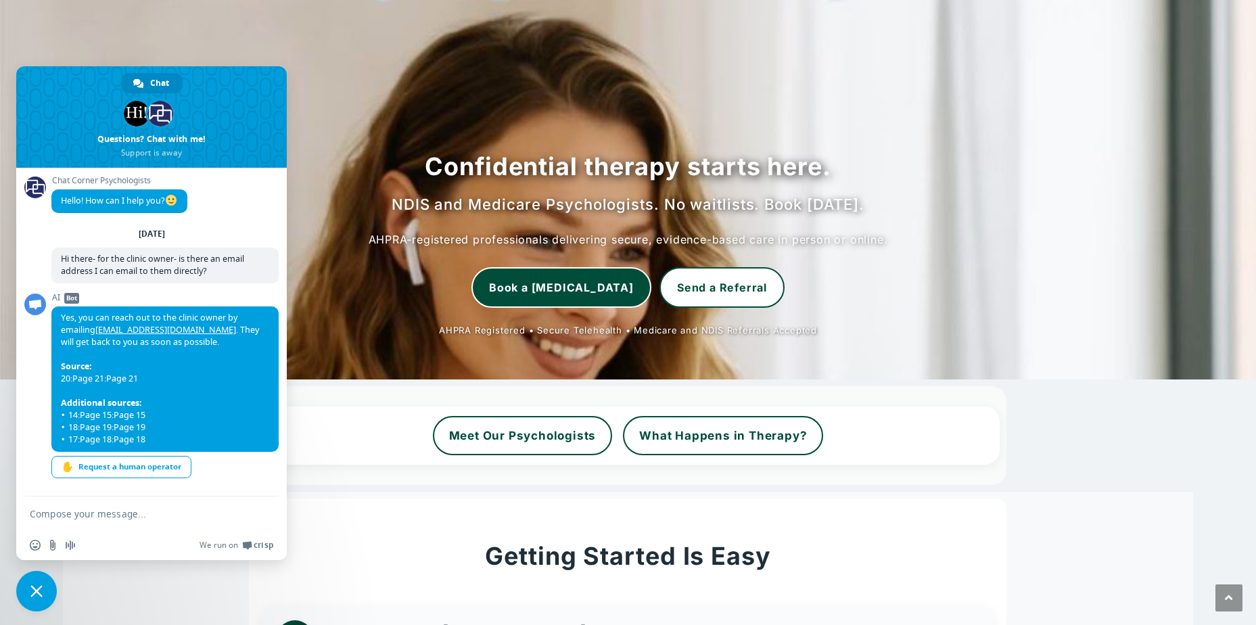
scroll to position [0, 0]
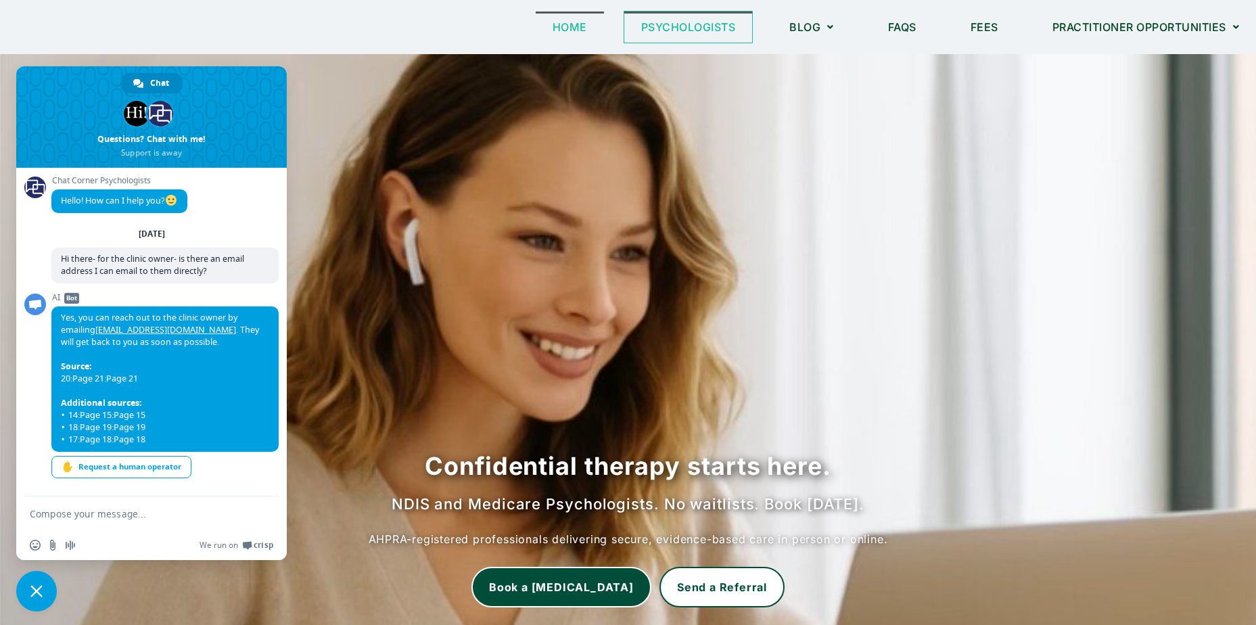
click at [651, 28] on link "Psychologists" at bounding box center [688, 26] width 128 height 31
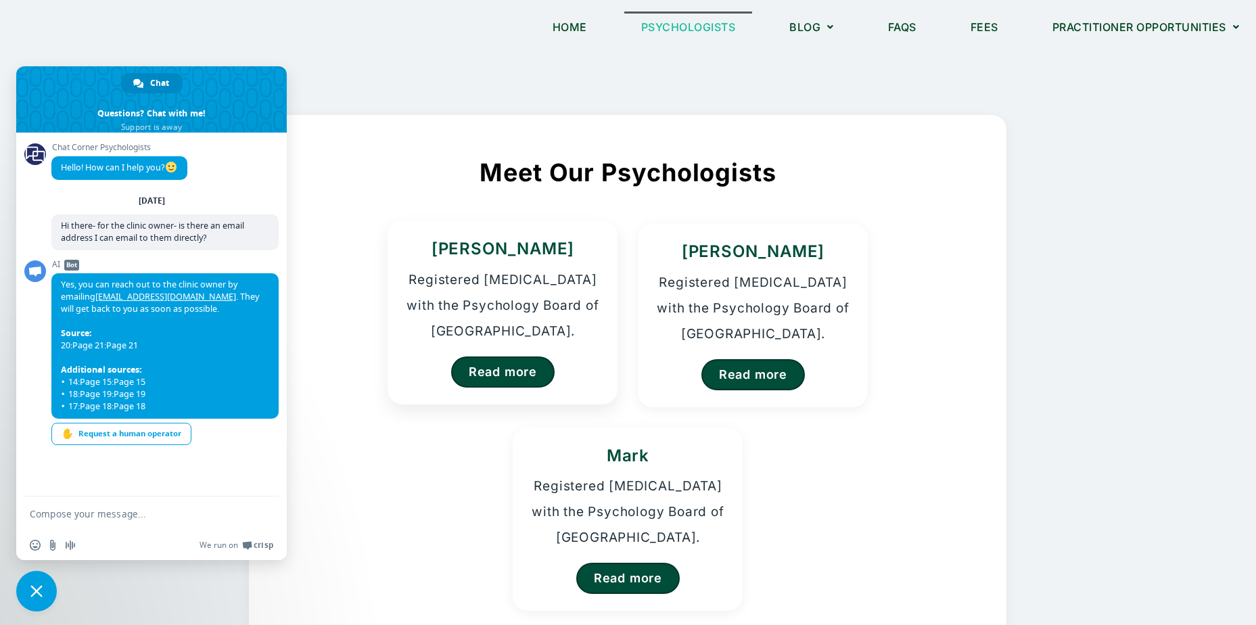
scroll to position [68, 0]
